Goal: Task Accomplishment & Management: Use online tool/utility

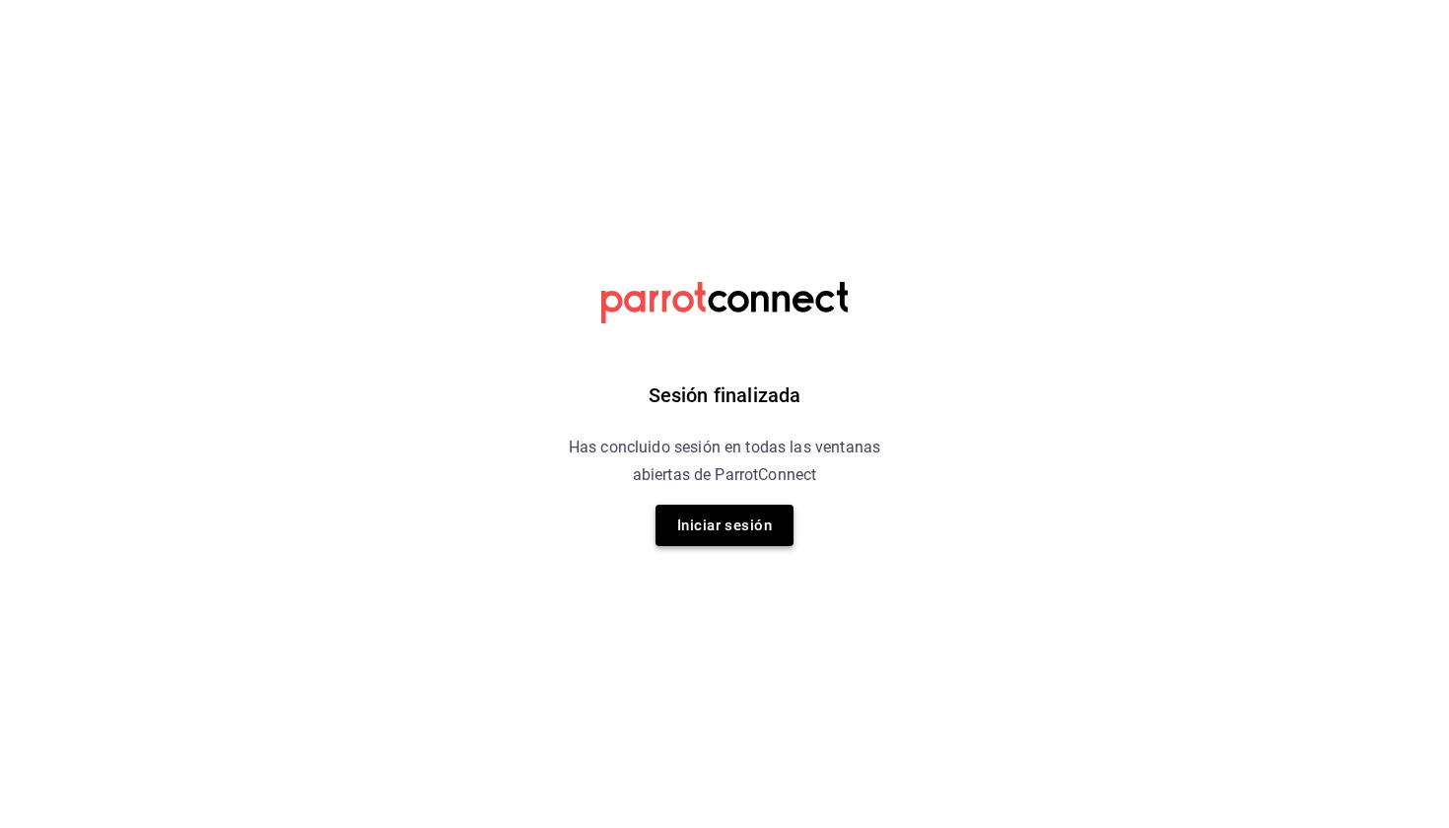
click at [724, 543] on button "Iniciar sesión" at bounding box center [724, 525] width 138 height 41
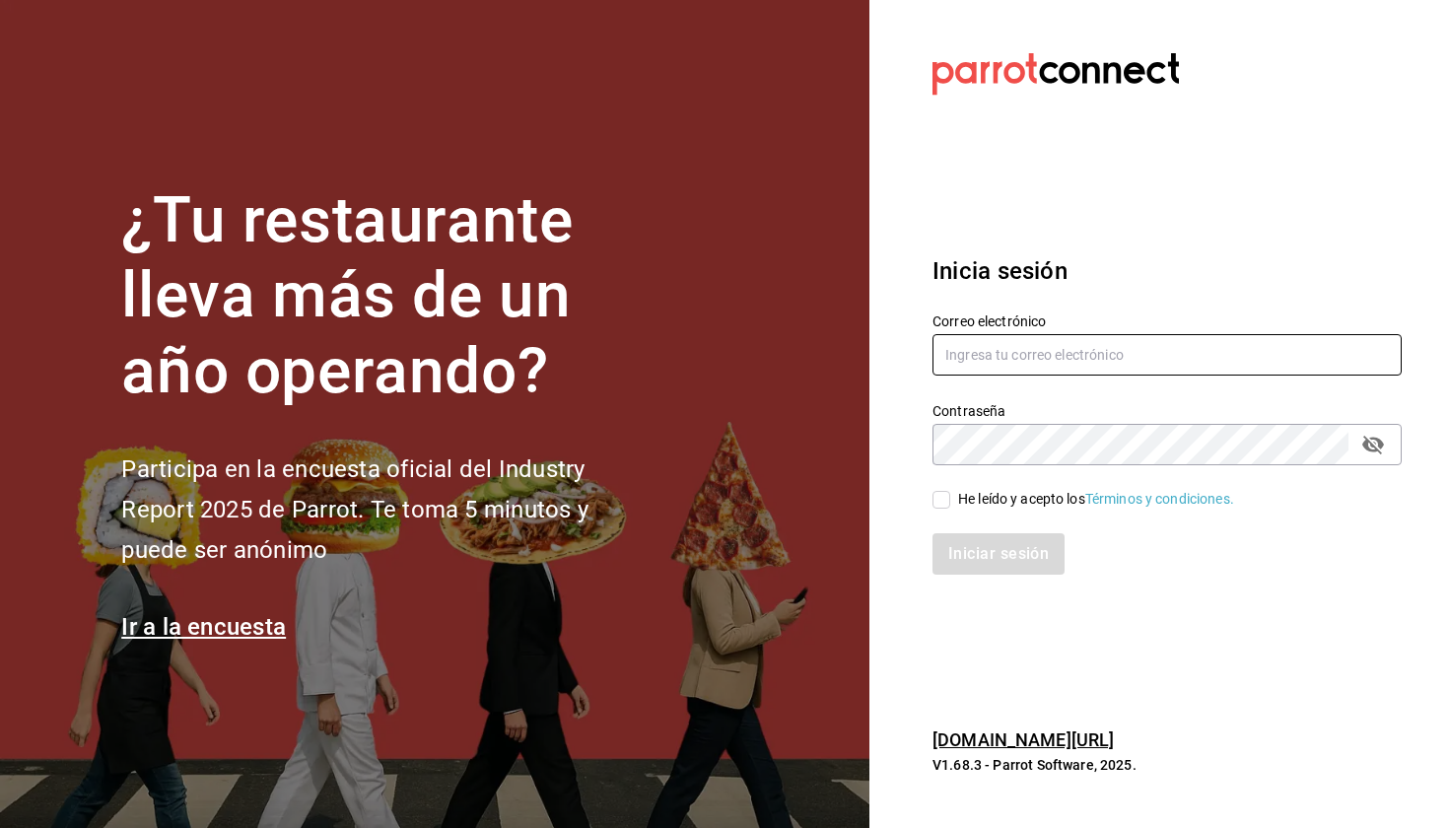
type input "laumoreno2919@gmail.com"
click at [773, 501] on input "He leído y acepto los Términos y condiciones." at bounding box center [941, 500] width 18 height 18
checkbox input "true"
click at [773, 552] on button "Iniciar sesión" at bounding box center [998, 553] width 132 height 41
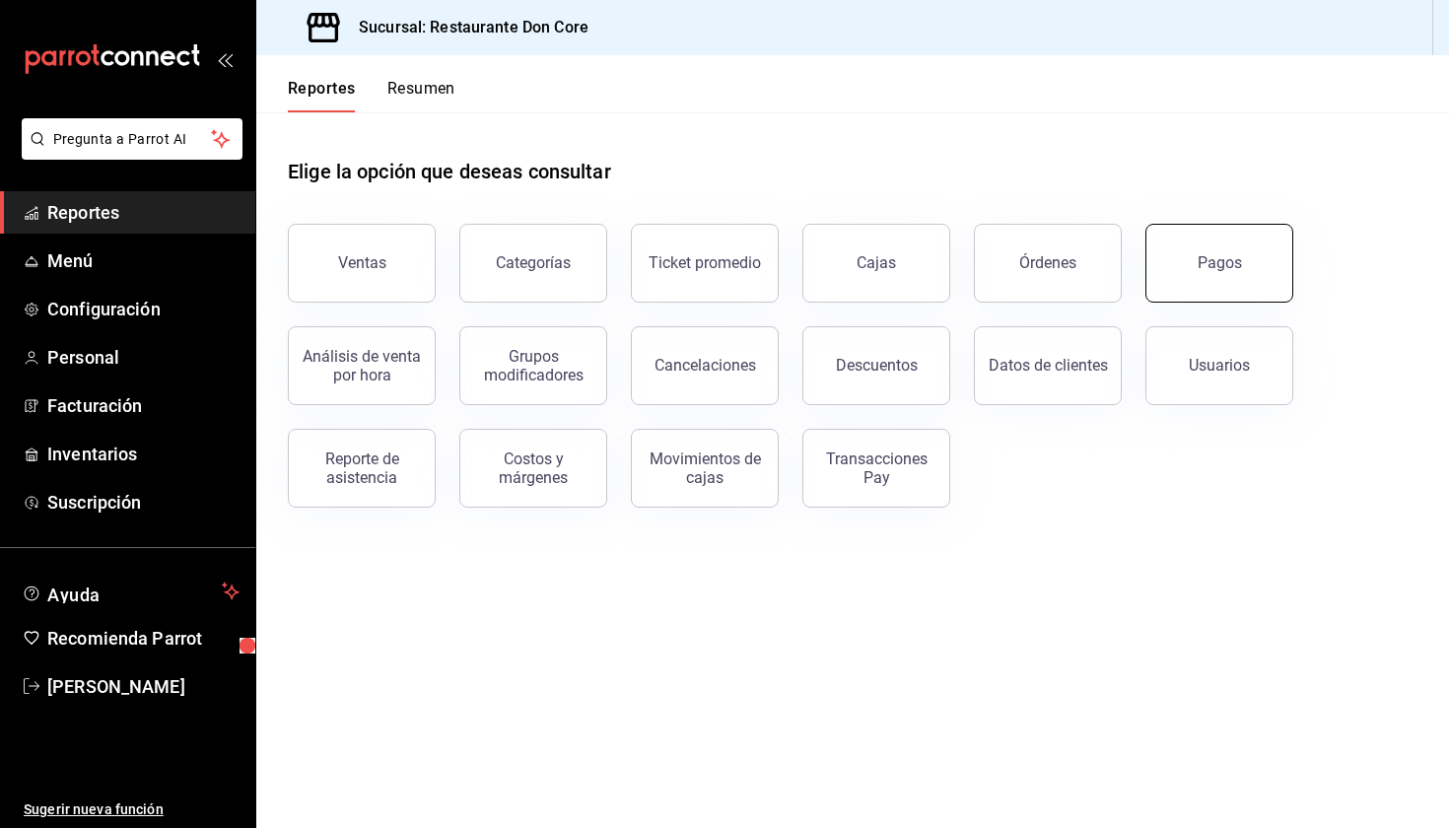
click at [1194, 267] on button "Pagos" at bounding box center [1219, 263] width 148 height 79
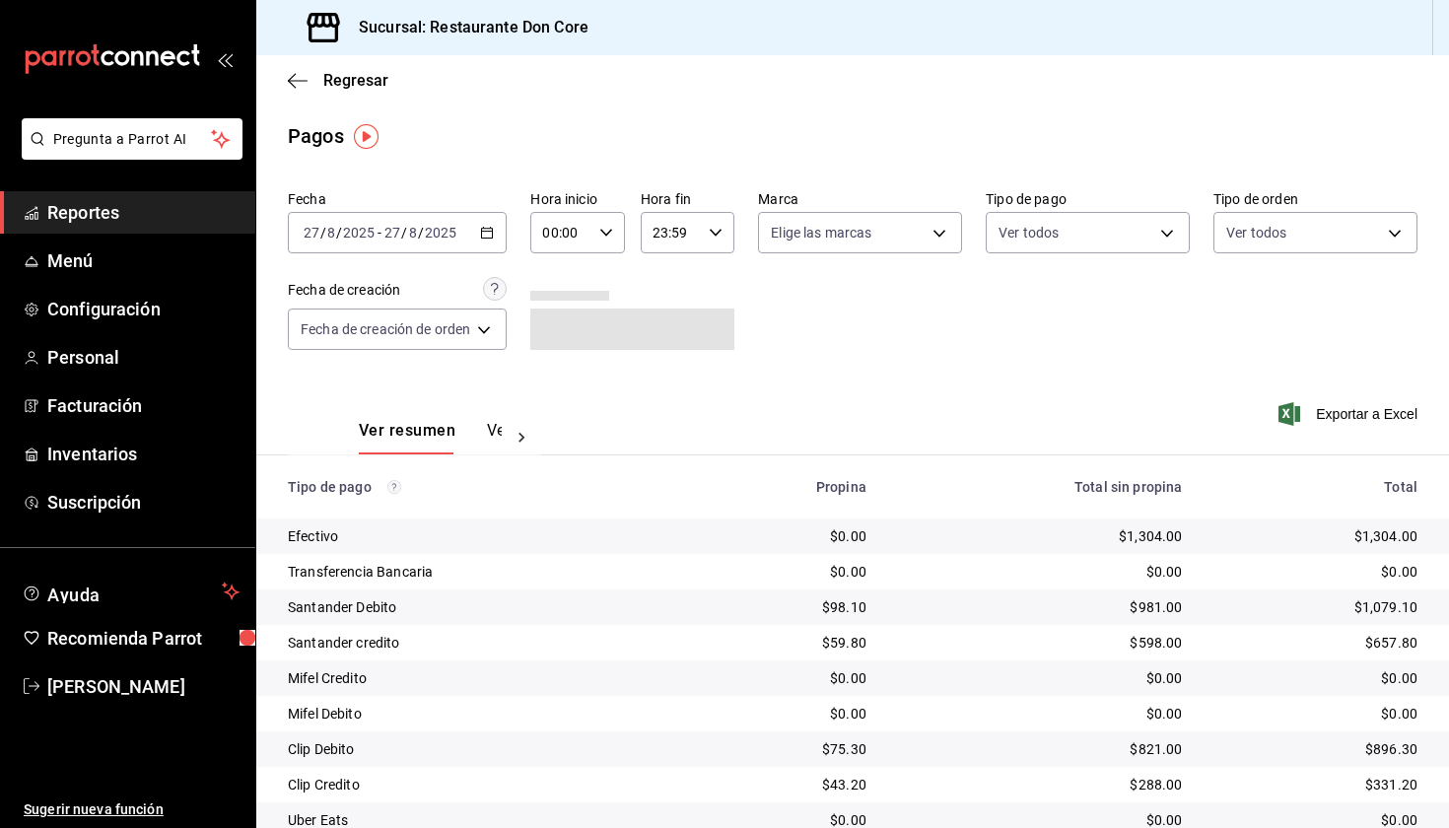
click at [493, 237] on icon "button" at bounding box center [487, 233] width 14 height 14
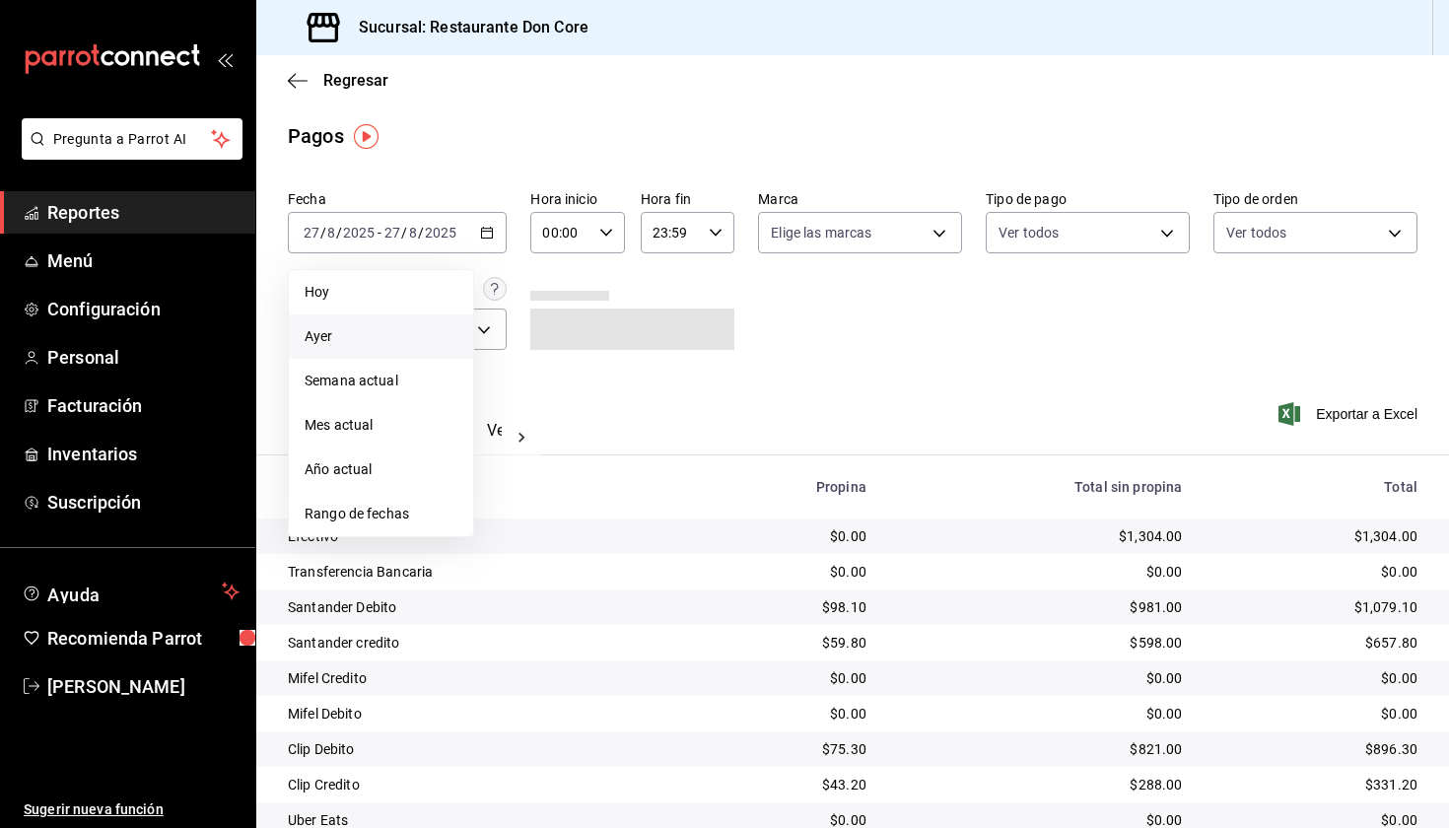
click at [414, 345] on span "Ayer" at bounding box center [381, 336] width 153 height 21
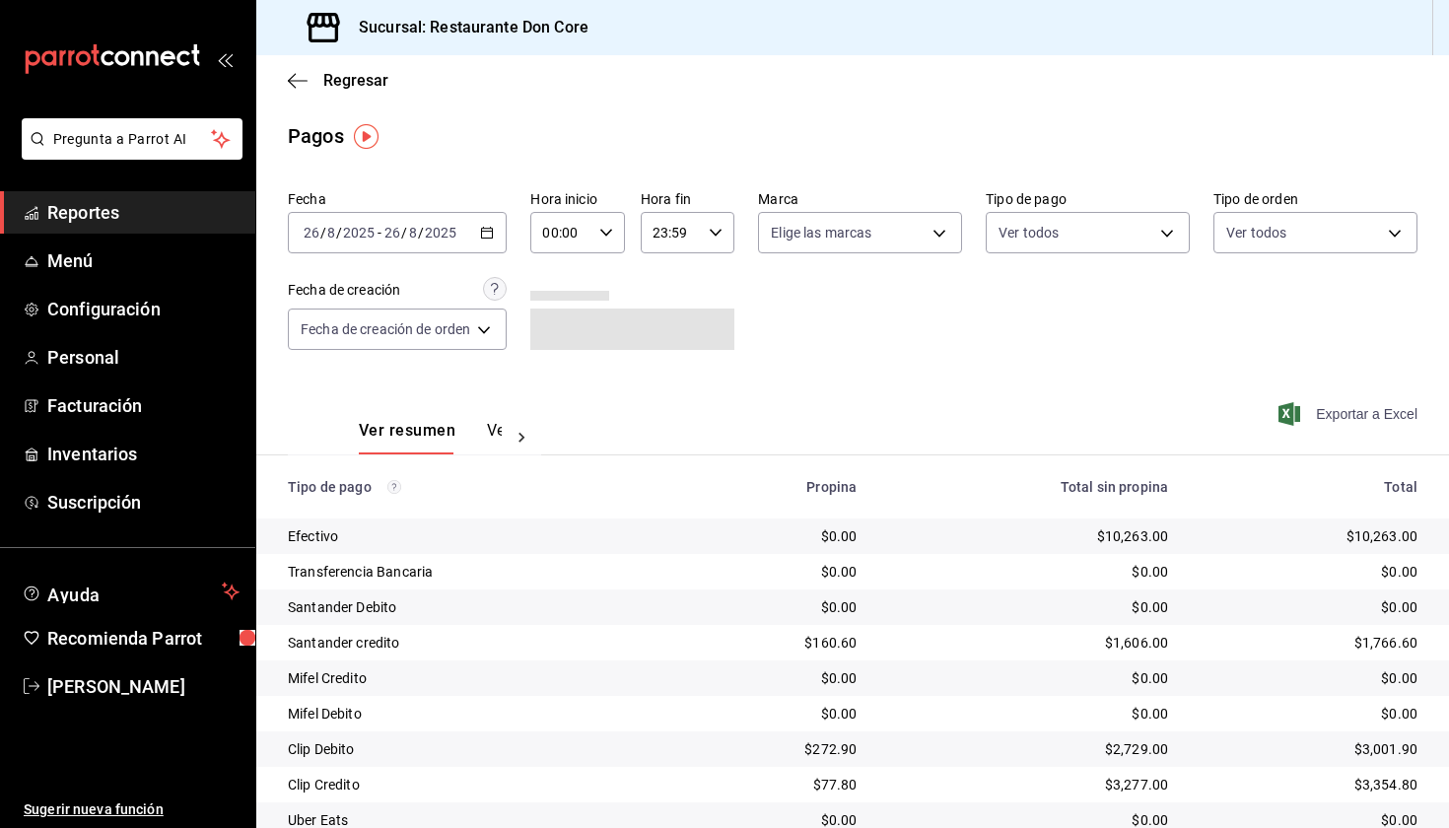
click at [1360, 415] on span "Exportar a Excel" at bounding box center [1349, 414] width 135 height 24
